Goal: Transaction & Acquisition: Purchase product/service

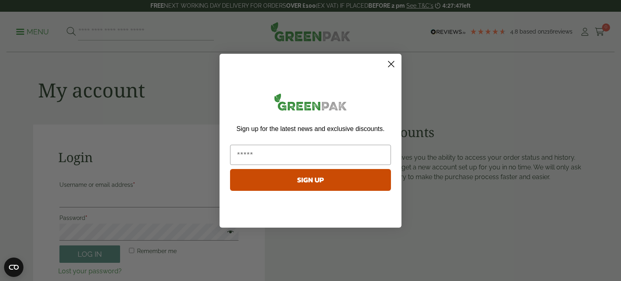
click at [389, 68] on circle "Close dialog" at bounding box center [391, 63] width 13 height 13
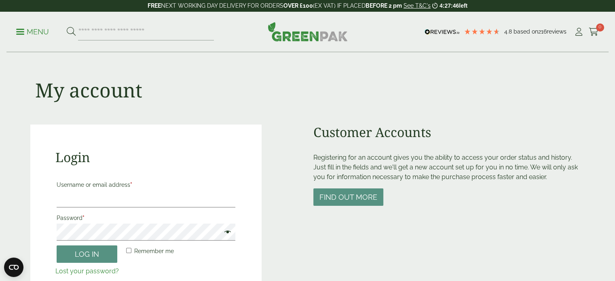
drag, startPoint x: 138, startPoint y: 42, endPoint x: 138, endPoint y: 37, distance: 4.9
click at [137, 40] on div "Menu 4.8 Based on 216 reviews My Account" at bounding box center [307, 32] width 602 height 40
click at [138, 36] on input "search" at bounding box center [146, 31] width 136 height 17
click at [67, 27] on button at bounding box center [71, 32] width 9 height 11
type input "*********"
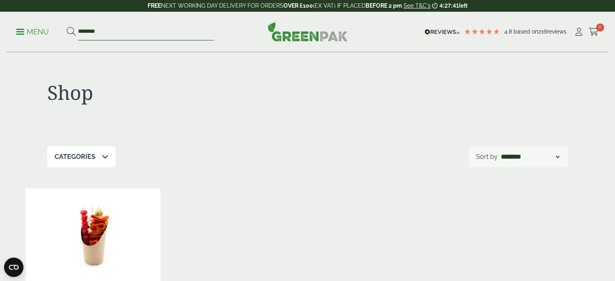
click at [123, 30] on input "********" at bounding box center [146, 31] width 136 height 17
type input "****"
click at [67, 27] on button at bounding box center [71, 32] width 9 height 11
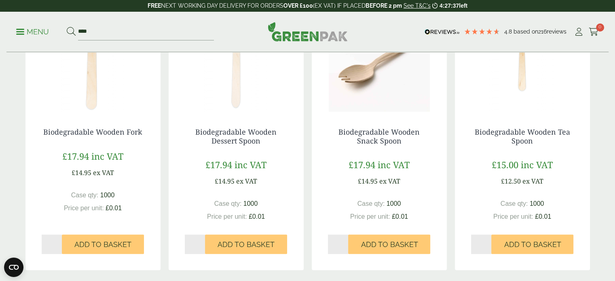
scroll to position [769, 0]
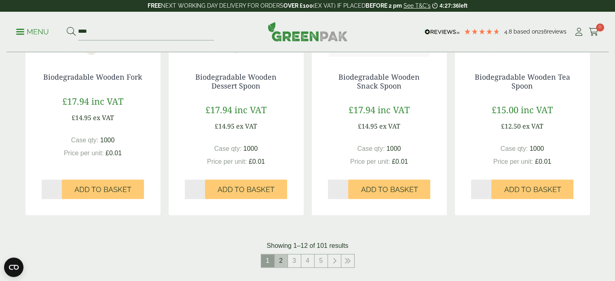
click at [285, 263] on link "2" at bounding box center [281, 261] width 13 height 13
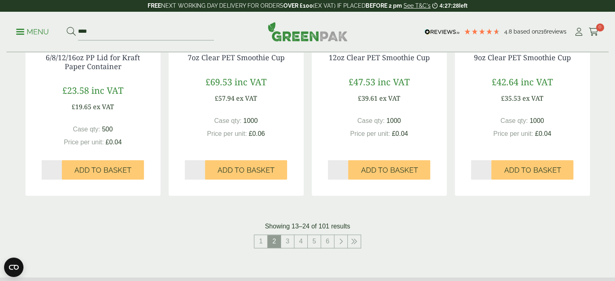
scroll to position [890, 0]
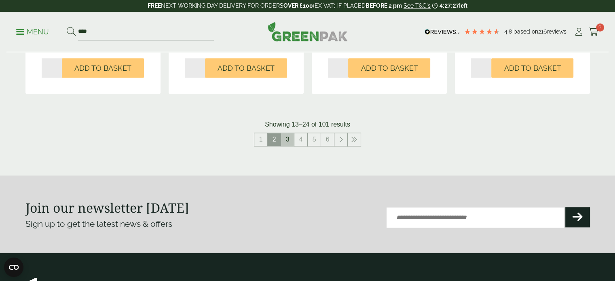
click at [287, 139] on link "3" at bounding box center [287, 139] width 13 height 13
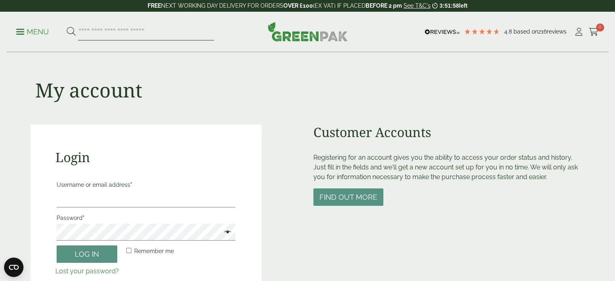
click at [138, 27] on input "search" at bounding box center [146, 31] width 136 height 17
type input "***"
click at [67, 27] on button at bounding box center [71, 32] width 9 height 11
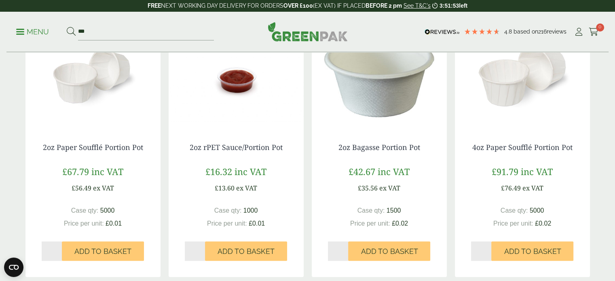
scroll to position [890, 0]
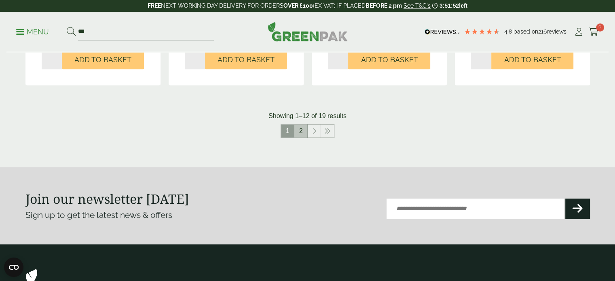
click at [304, 130] on link "2" at bounding box center [301, 131] width 13 height 13
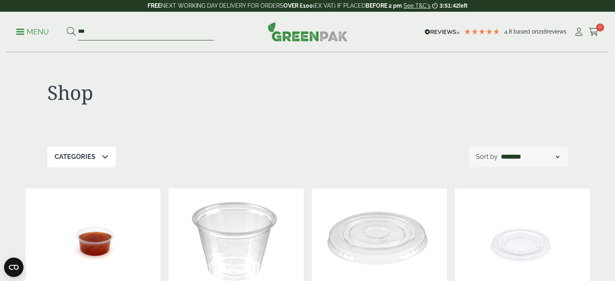
drag, startPoint x: 146, startPoint y: 30, endPoint x: 136, endPoint y: 30, distance: 9.7
click at [136, 30] on input "***" at bounding box center [146, 31] width 136 height 17
type input "****"
click at [67, 27] on button at bounding box center [71, 32] width 9 height 11
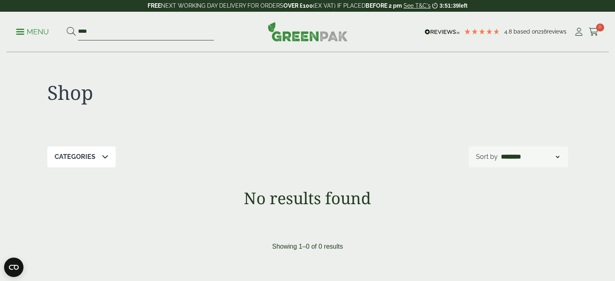
click at [153, 29] on input "****" at bounding box center [146, 31] width 136 height 17
type input "***"
click at [67, 27] on button at bounding box center [71, 32] width 9 height 11
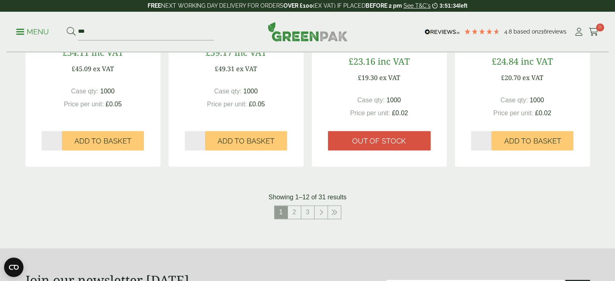
scroll to position [931, 0]
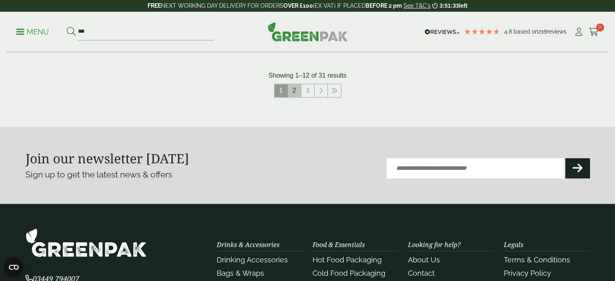
click at [298, 91] on link "2" at bounding box center [294, 90] width 13 height 13
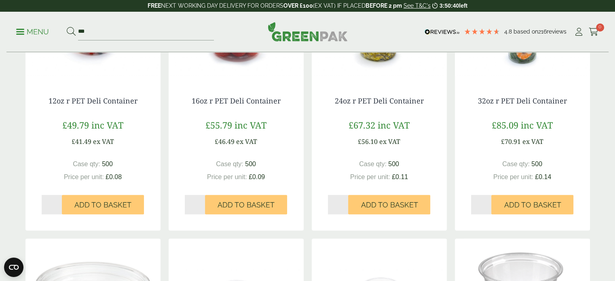
scroll to position [499, 0]
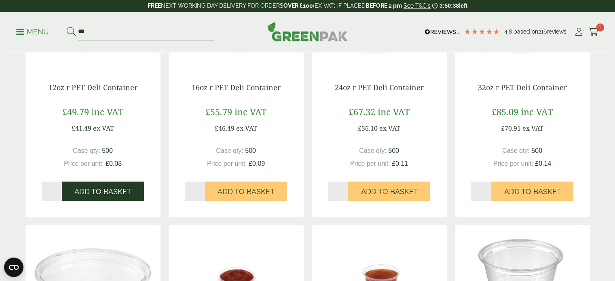
click at [131, 193] on span "Add to Basket" at bounding box center [102, 191] width 57 height 9
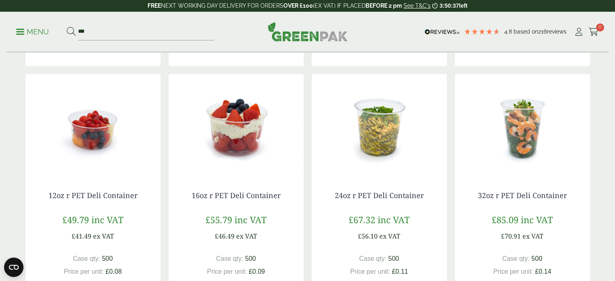
scroll to position [337, 0]
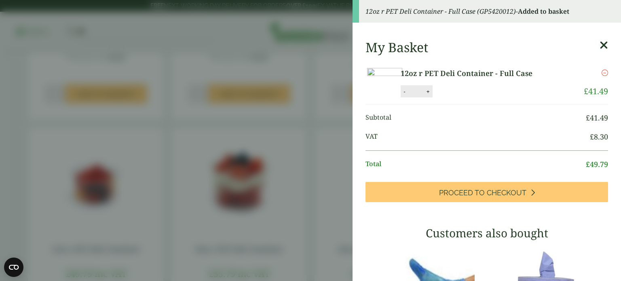
click at [0, 102] on aside "12oz r PET Deli Container - Full Case (GP5420012) - Added to basket My Basket 1…" at bounding box center [310, 140] width 621 height 281
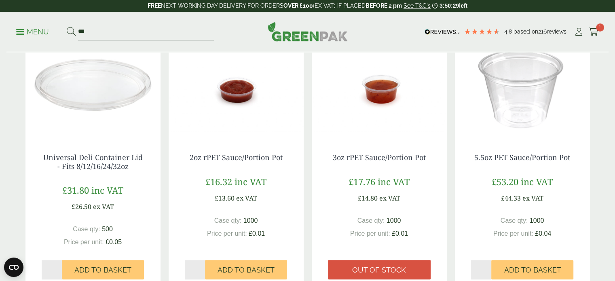
scroll to position [742, 0]
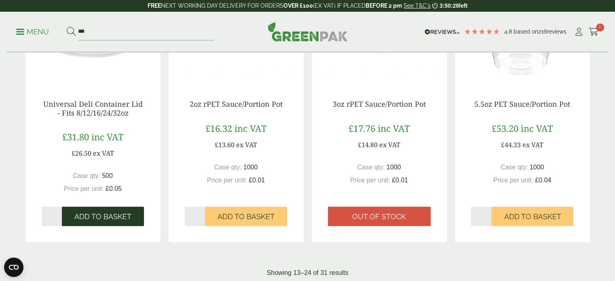
click at [128, 214] on span "Add to Basket" at bounding box center [102, 216] width 57 height 9
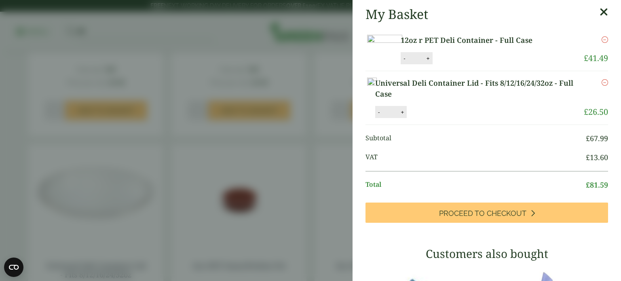
click at [138, 73] on aside "My Basket 12oz r PET Deli Container - Full Case 12oz r PET Deli Container - Ful…" at bounding box center [310, 140] width 621 height 281
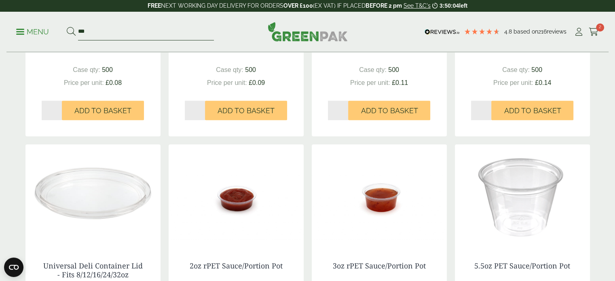
drag, startPoint x: 107, startPoint y: 34, endPoint x: 16, endPoint y: 32, distance: 91.1
click at [16, 32] on div "Menu *** 4.8 Based on 216 reviews Cart 2" at bounding box center [307, 32] width 602 height 40
type input "*"
type input "***"
click at [67, 27] on button at bounding box center [71, 32] width 9 height 11
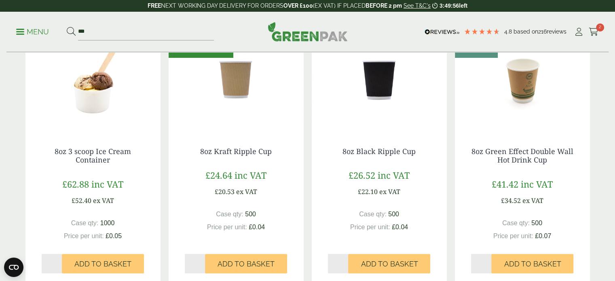
scroll to position [162, 0]
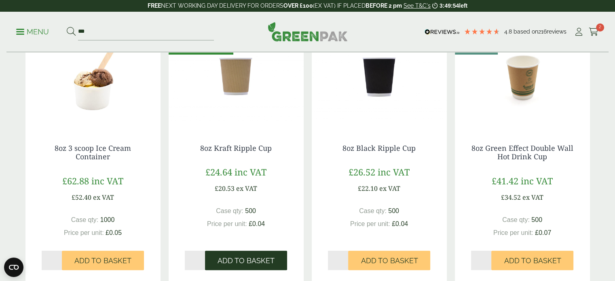
click at [249, 262] on span "Add to Basket" at bounding box center [246, 261] width 57 height 9
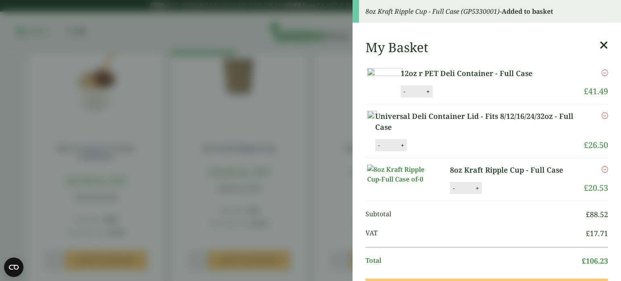
click at [0, 85] on aside "8oz Kraft Ripple Cup - Full Case (GP5330001) - Added to basket My Basket 12oz r…" at bounding box center [310, 140] width 621 height 281
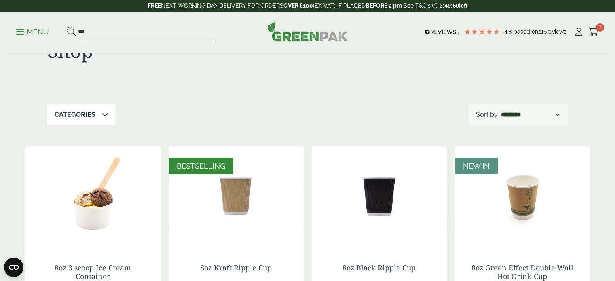
scroll to position [0, 0]
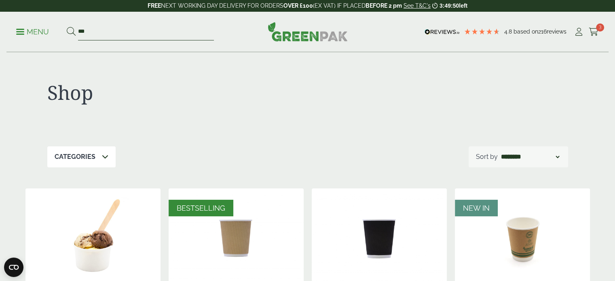
click at [127, 34] on input "***" at bounding box center [146, 31] width 136 height 17
drag, startPoint x: 69, startPoint y: 33, endPoint x: 57, endPoint y: 33, distance: 11.7
click at [67, 32] on form "***" at bounding box center [140, 31] width 147 height 17
type input "****"
click at [67, 27] on button at bounding box center [71, 32] width 9 height 11
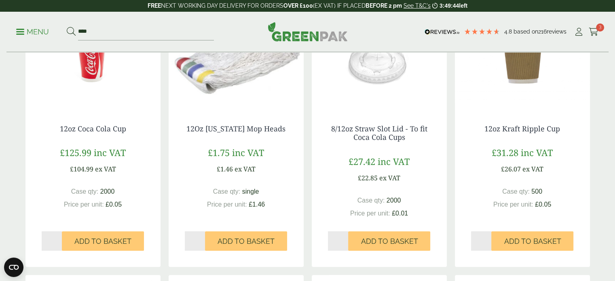
scroll to position [202, 0]
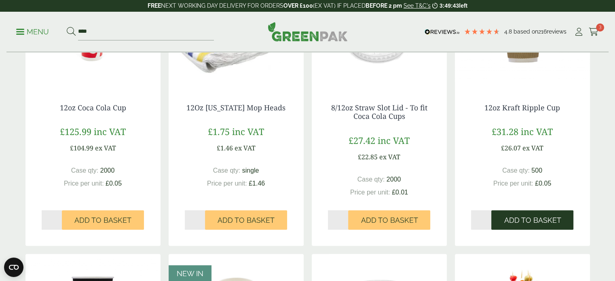
click at [529, 224] on span "Add to Basket" at bounding box center [532, 220] width 57 height 9
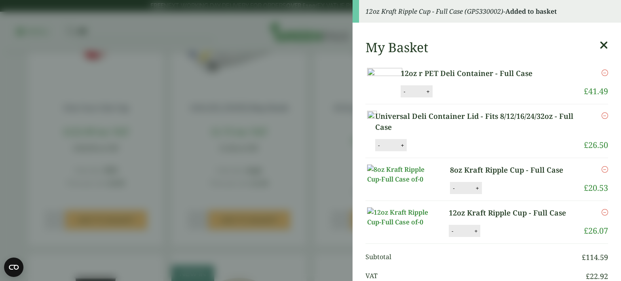
click at [0, 106] on aside "12oz Kraft Ripple Cup - Full Case (GP5330002) - Added to basket My Basket 12oz …" at bounding box center [310, 140] width 621 height 281
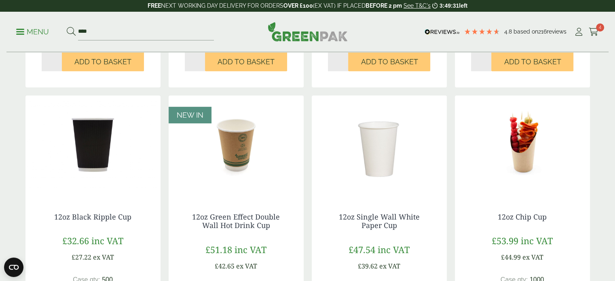
scroll to position [0, 0]
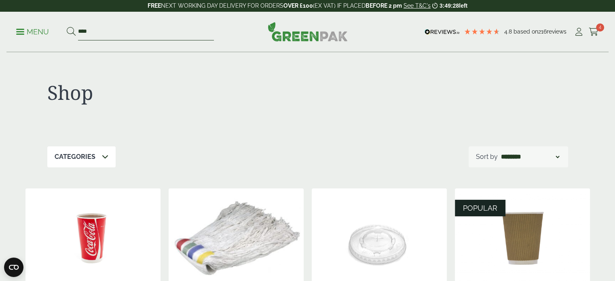
drag, startPoint x: 118, startPoint y: 35, endPoint x: 30, endPoint y: 35, distance: 88.6
click at [31, 35] on ul "Menu ****" at bounding box center [115, 31] width 198 height 17
type input "*****"
click at [67, 27] on button at bounding box center [71, 32] width 9 height 11
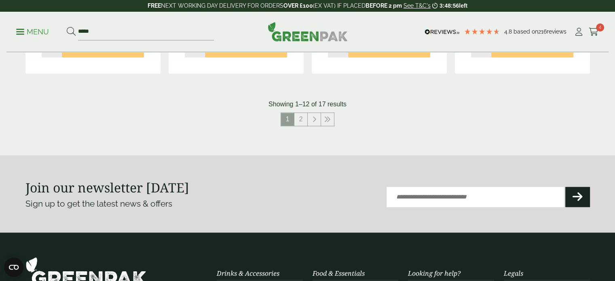
scroll to position [809, 0]
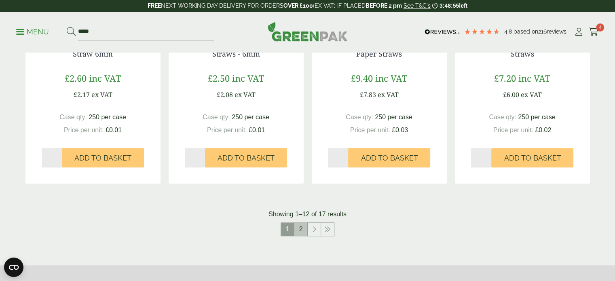
click at [299, 229] on link "2" at bounding box center [301, 229] width 13 height 13
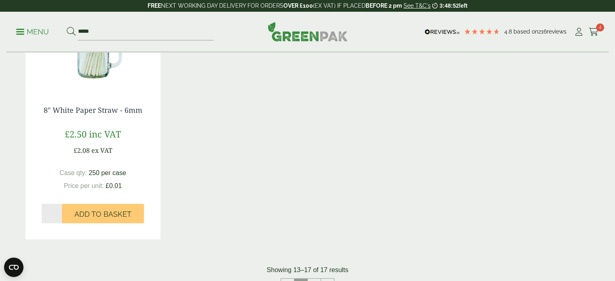
scroll to position [599, 0]
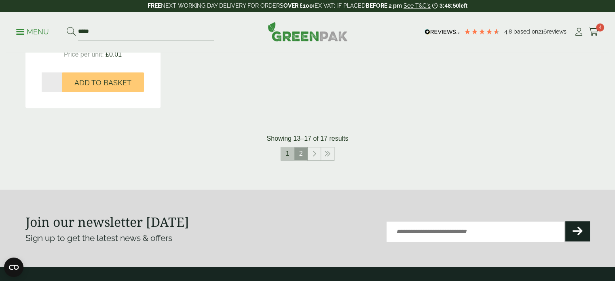
click at [285, 153] on link "1" at bounding box center [287, 153] width 13 height 13
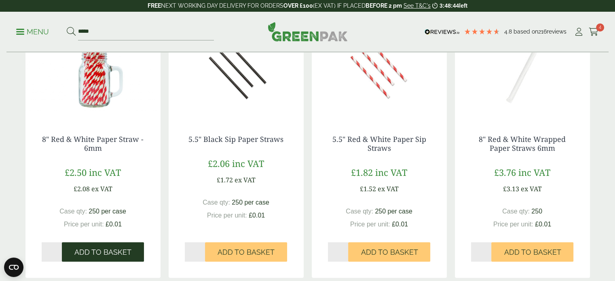
scroll to position [478, 0]
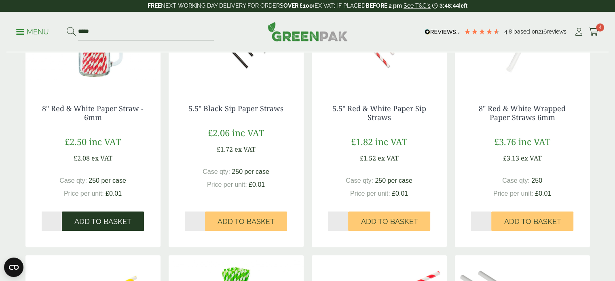
click at [119, 218] on span "Add to Basket" at bounding box center [102, 221] width 57 height 9
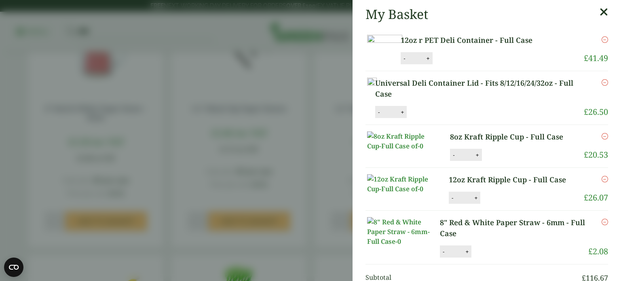
click at [0, 93] on aside "My Basket 12oz r PET Deli Container - Full Case 12oz r PET Deli Container - Ful…" at bounding box center [310, 140] width 621 height 281
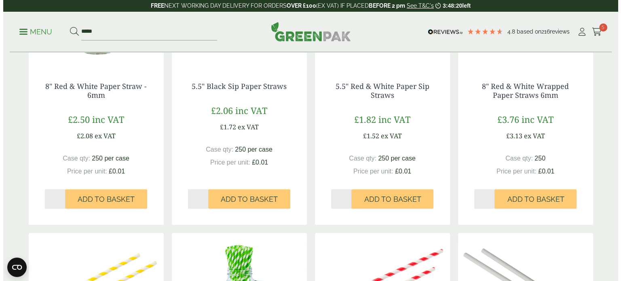
scroll to position [356, 0]
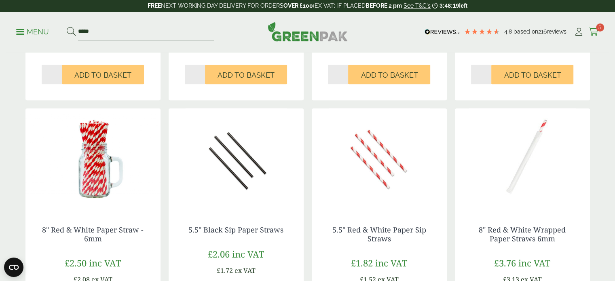
click at [600, 28] on span "5" at bounding box center [600, 27] width 8 height 8
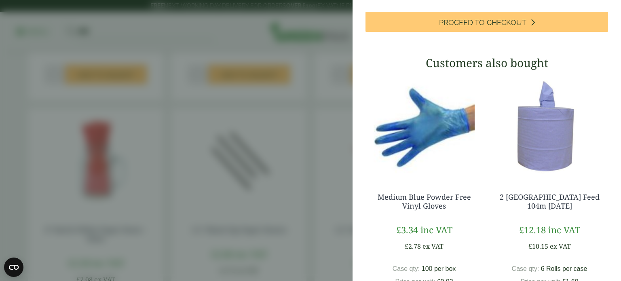
scroll to position [243, 0]
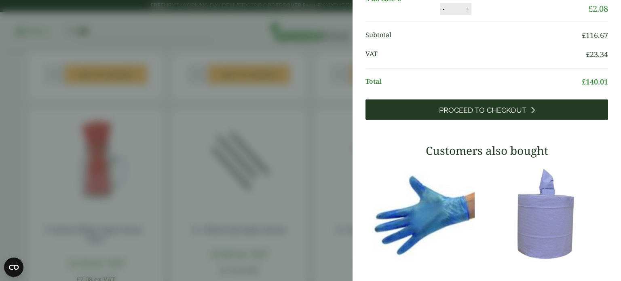
click at [490, 115] on span "Proceed to Checkout" at bounding box center [482, 110] width 87 height 9
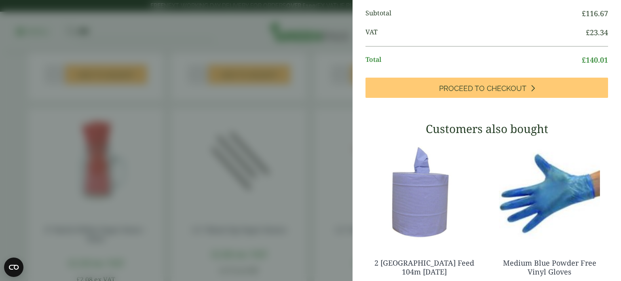
click at [60, 134] on aside "My Basket 12oz r PET Deli Container - Full Case 12oz r PET Deli Container - Ful…" at bounding box center [310, 140] width 621 height 281
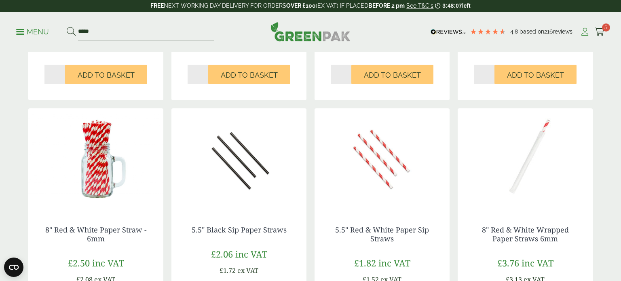
click at [580, 27] on link "My Account" at bounding box center [585, 32] width 10 height 12
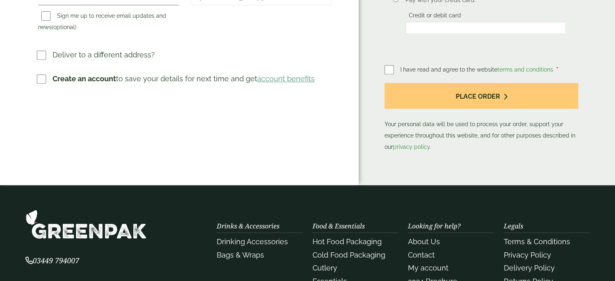
scroll to position [202, 0]
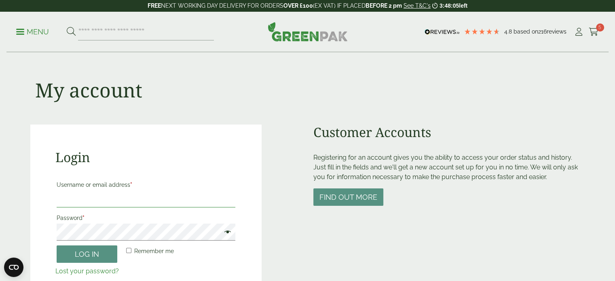
click at [65, 204] on input "Username or email address *" at bounding box center [146, 199] width 179 height 17
type input "**********"
click at [98, 257] on button "Log in" at bounding box center [87, 254] width 61 height 17
click at [71, 252] on button "Log in" at bounding box center [87, 254] width 61 height 17
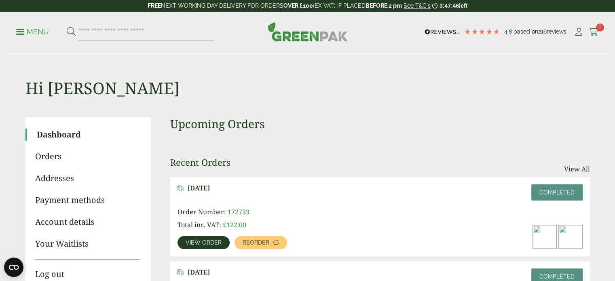
click at [593, 28] on icon at bounding box center [594, 32] width 10 height 8
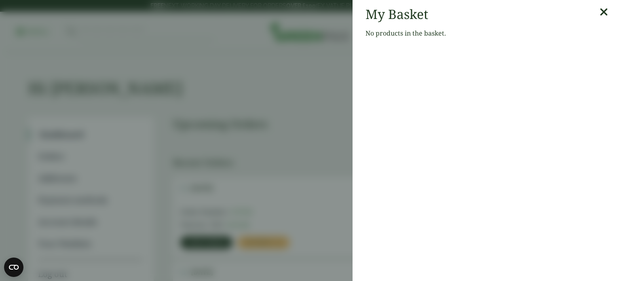
click at [5, 63] on aside "My Basket No products in the basket." at bounding box center [310, 140] width 621 height 281
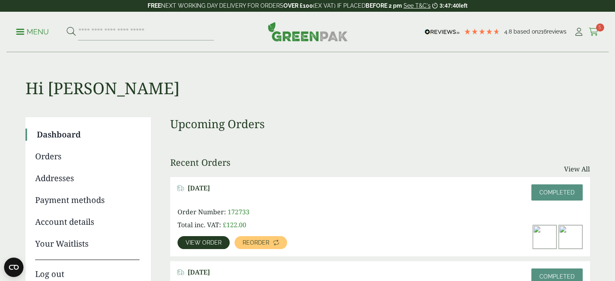
click at [601, 28] on span "5" at bounding box center [600, 27] width 8 height 8
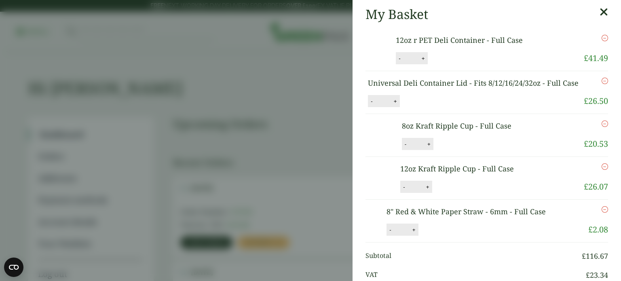
scroll to position [243, 0]
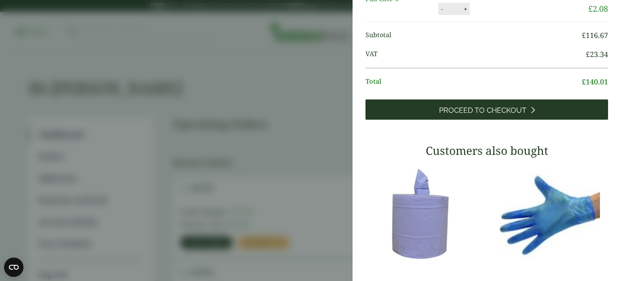
click at [520, 120] on link "Proceed to Checkout" at bounding box center [487, 110] width 243 height 20
click at [481, 120] on link "Proceed to Checkout" at bounding box center [487, 110] width 243 height 20
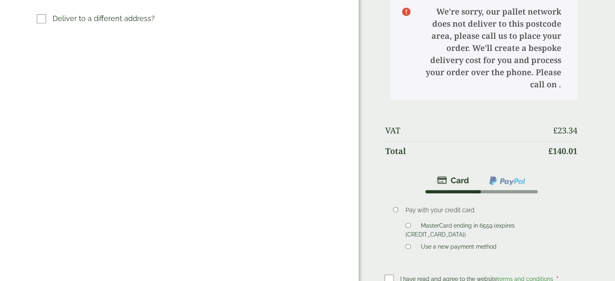
scroll to position [445, 0]
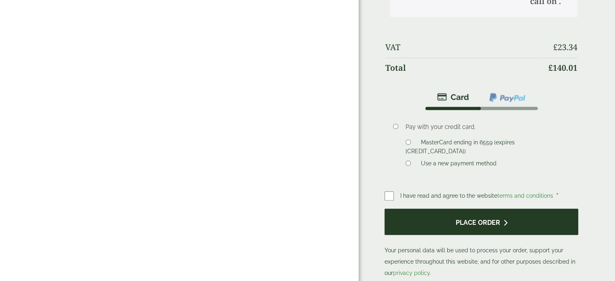
click at [424, 209] on button "Place order" at bounding box center [482, 222] width 194 height 26
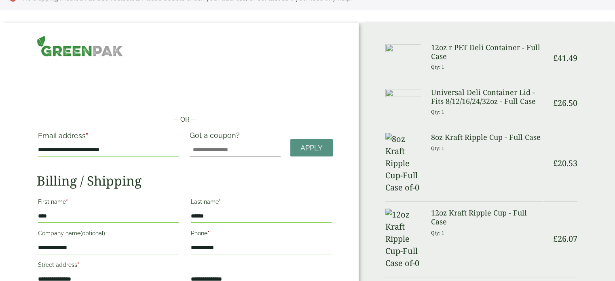
scroll to position [0, 0]
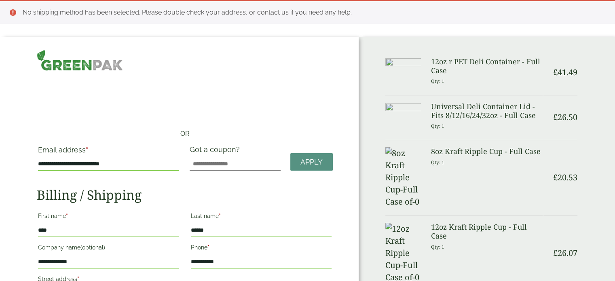
click at [142, 165] on input "**********" at bounding box center [108, 164] width 141 height 13
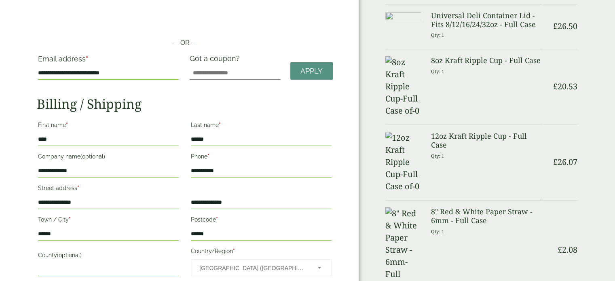
scroll to position [202, 0]
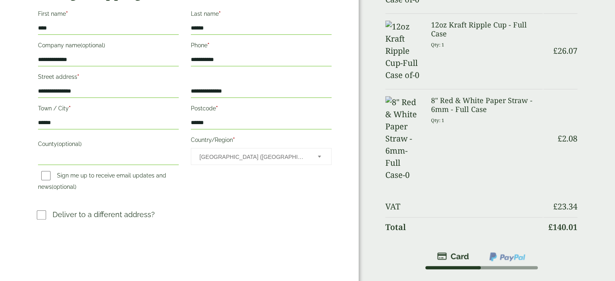
drag, startPoint x: 265, startPoint y: 48, endPoint x: 261, endPoint y: 64, distance: 16.8
click at [265, 49] on label "Phone *" at bounding box center [261, 47] width 141 height 14
click at [265, 53] on input "**********" at bounding box center [261, 59] width 141 height 13
click at [259, 65] on input "**********" at bounding box center [261, 59] width 141 height 13
click at [194, 204] on div "**********" at bounding box center [185, 85] width 296 height 284
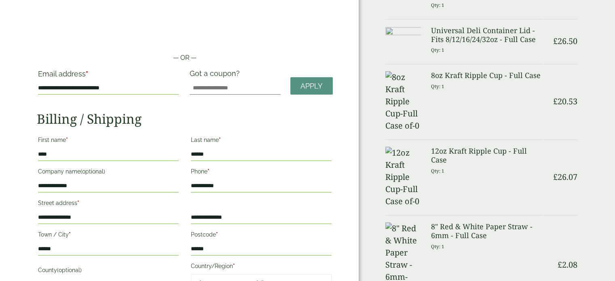
scroll to position [0, 0]
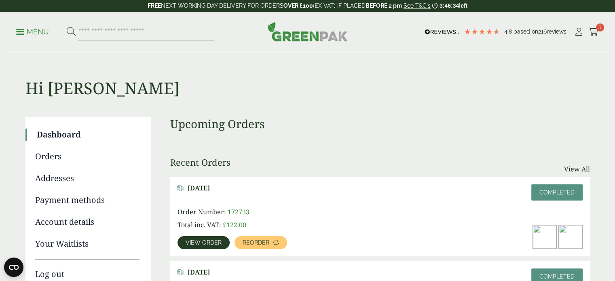
click at [40, 29] on p "Menu" at bounding box center [32, 32] width 33 height 10
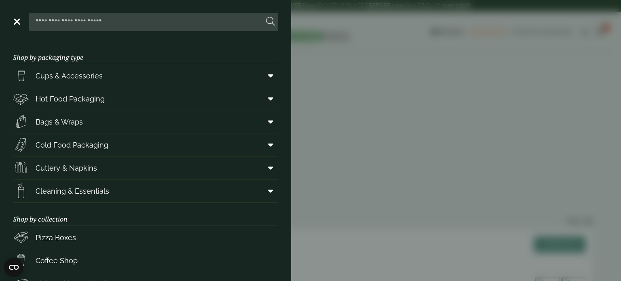
click at [317, 33] on aside "Close Shop by packaging type Cups & Accessories Hot Drink Paper Cups Smoothie C…" at bounding box center [310, 140] width 621 height 281
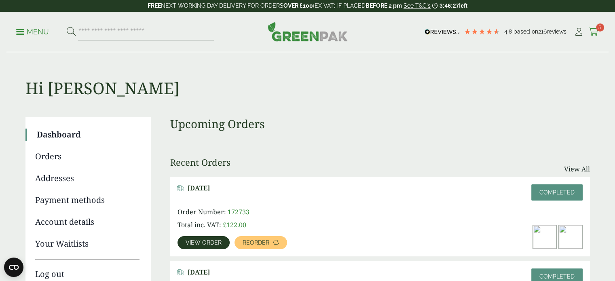
click at [591, 28] on icon at bounding box center [594, 32] width 10 height 8
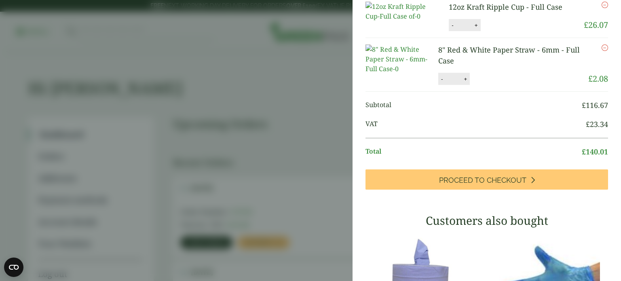
scroll to position [283, 0]
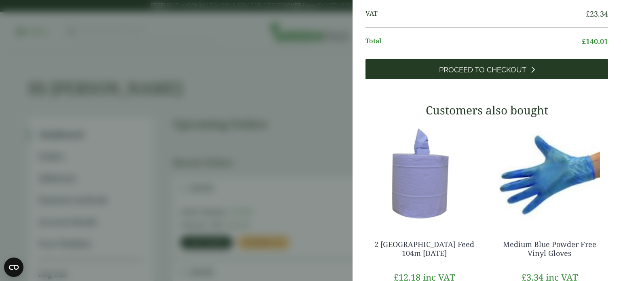
click at [487, 74] on span "Proceed to Checkout" at bounding box center [482, 70] width 87 height 9
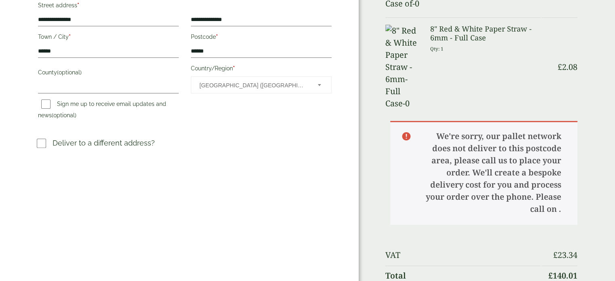
scroll to position [162, 0]
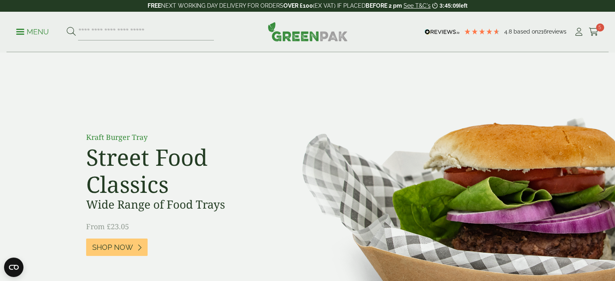
click at [602, 31] on div "Menu 4.8 Based on 216 reviews My Account" at bounding box center [307, 32] width 602 height 40
click at [595, 31] on icon at bounding box center [594, 32] width 10 height 8
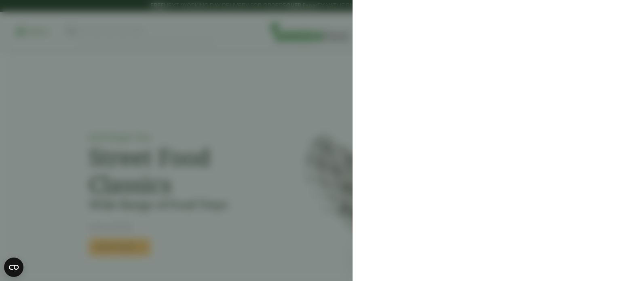
click at [281, 150] on aside at bounding box center [310, 140] width 621 height 281
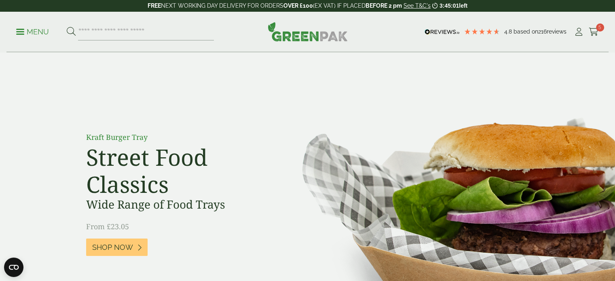
click at [594, 40] on div "Menu 4.8 Based on 216 reviews My Account" at bounding box center [307, 32] width 602 height 40
click at [594, 35] on icon at bounding box center [594, 32] width 10 height 8
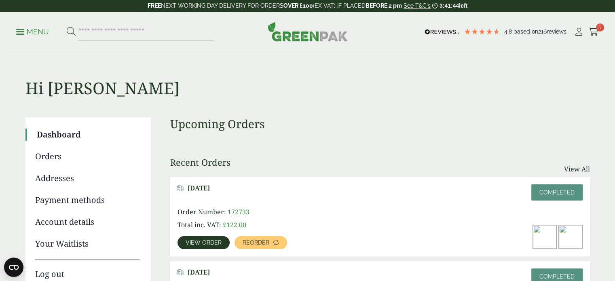
click at [316, 28] on span "5" at bounding box center [600, 27] width 8 height 8
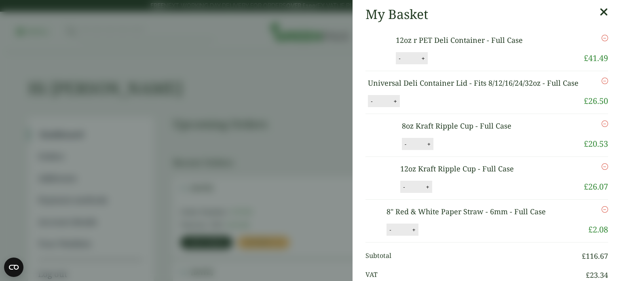
scroll to position [283, 0]
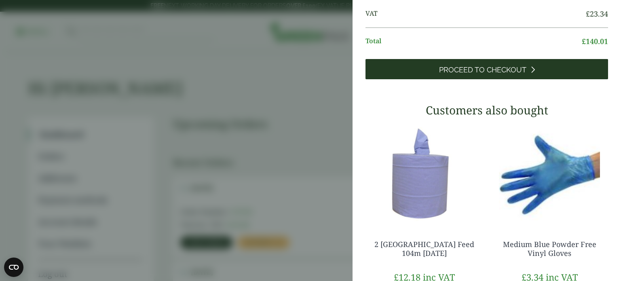
click at [316, 74] on span "Proceed to Checkout" at bounding box center [482, 70] width 87 height 9
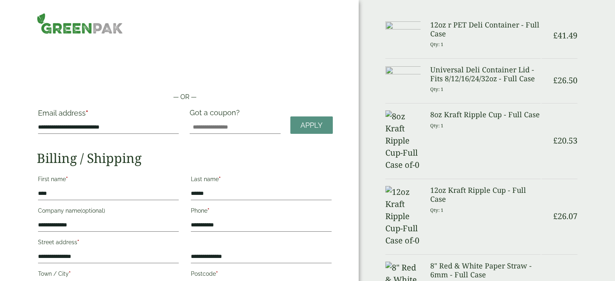
click at [84, 25] on img at bounding box center [80, 23] width 86 height 21
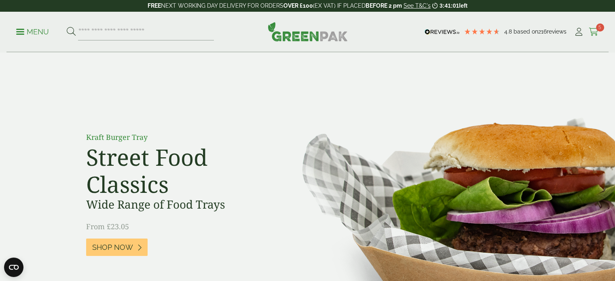
click at [598, 29] on span "5" at bounding box center [600, 27] width 8 height 8
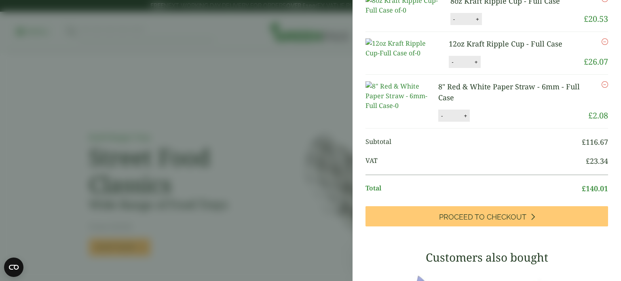
scroll to position [283, 0]
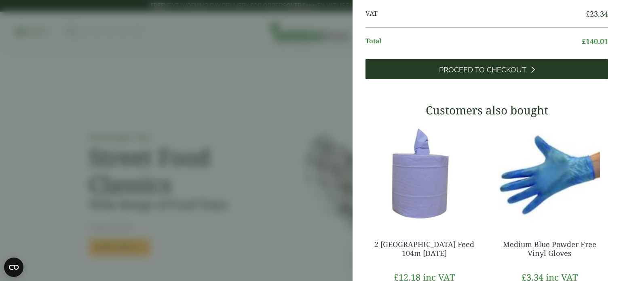
click at [489, 79] on link "Proceed to Checkout" at bounding box center [487, 69] width 243 height 20
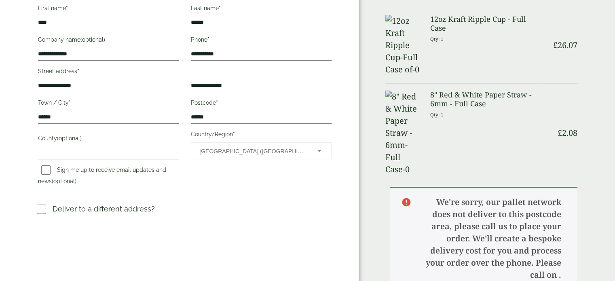
scroll to position [163, 0]
